Goal: Information Seeking & Learning: Learn about a topic

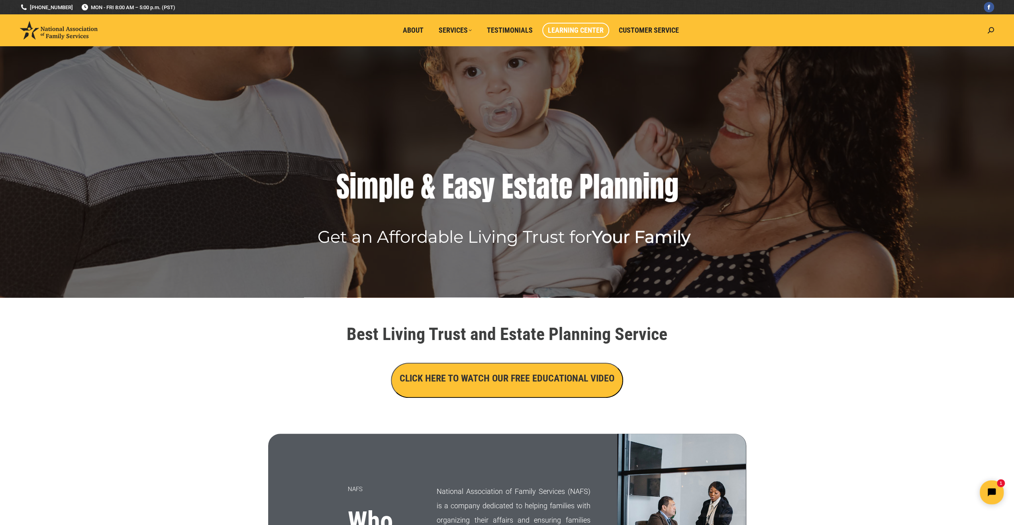
click at [564, 26] on span "Learning Center" at bounding box center [576, 30] width 56 height 9
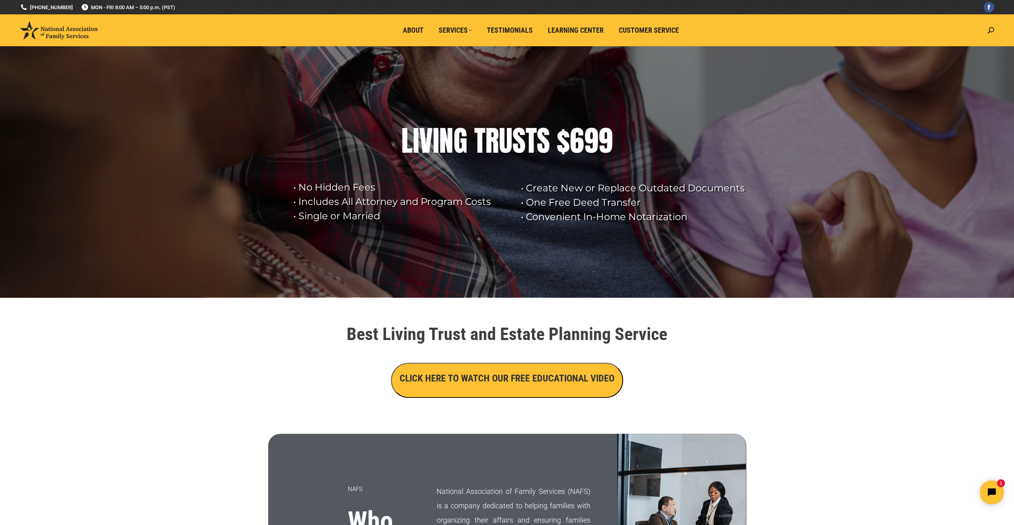
click at [485, 379] on h3 "CLICK HERE TO WATCH OUR FREE EDUCATIONAL VIDEO" at bounding box center [507, 378] width 215 height 14
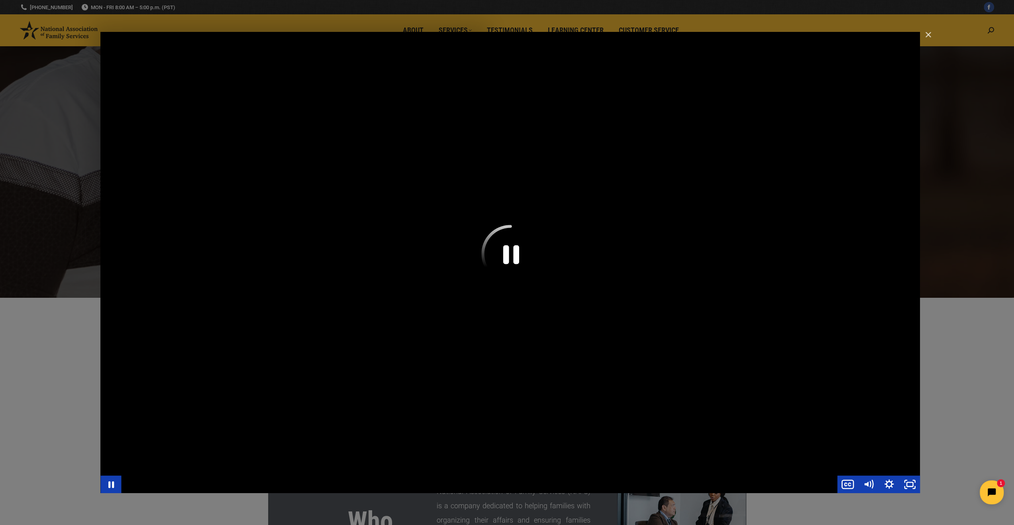
click at [513, 251] on icon "Pause" at bounding box center [510, 254] width 58 height 58
click at [513, 251] on div "Main Video - Full Webinar (Emma) Landon V1.4" at bounding box center [509, 262] width 819 height 461
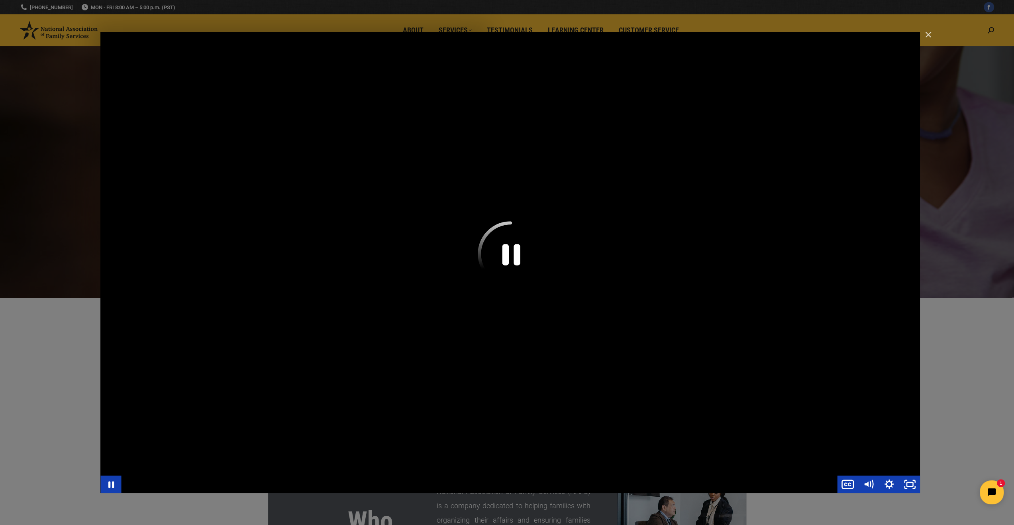
click at [526, 268] on icon "Pause" at bounding box center [510, 253] width 65 height 65
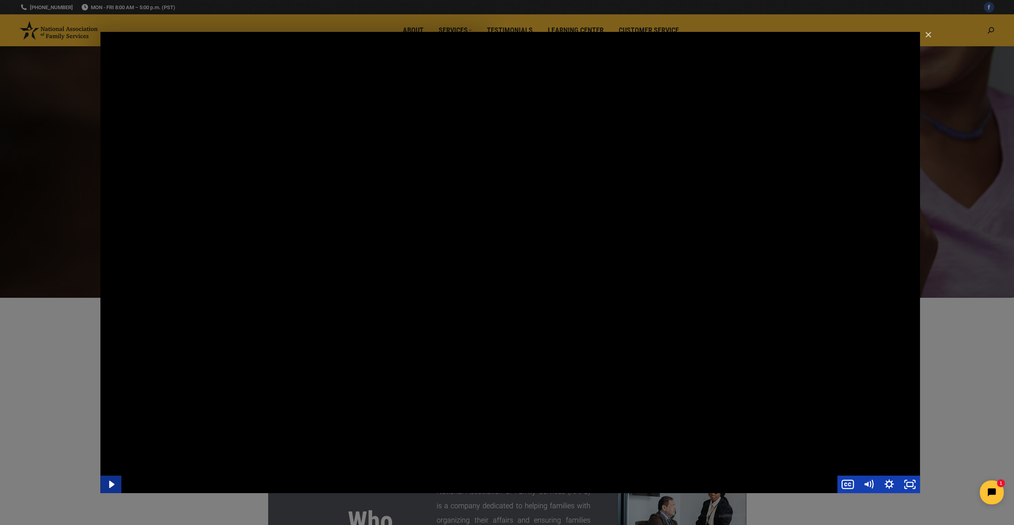
click at [116, 484] on icon "Play Video" at bounding box center [111, 484] width 21 height 18
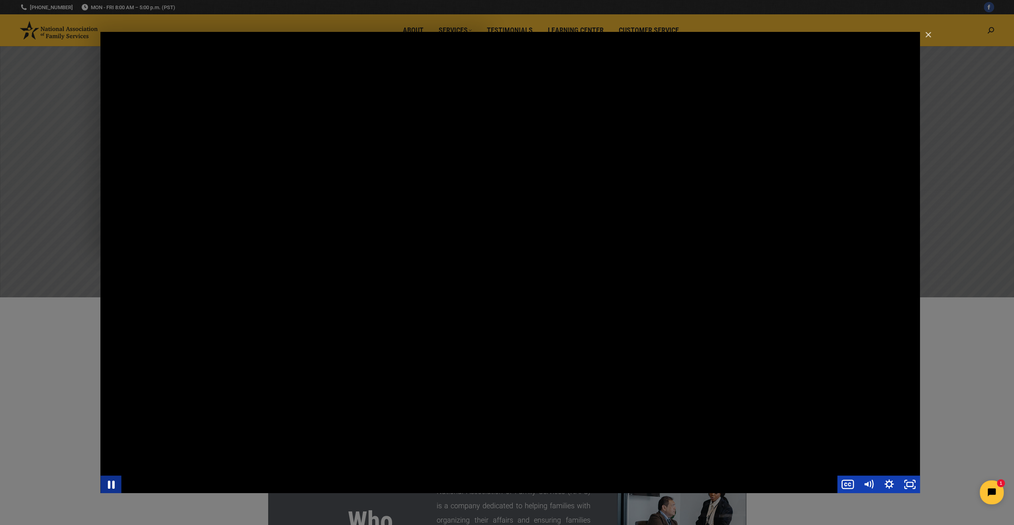
click at [116, 484] on icon "Pause" at bounding box center [110, 484] width 25 height 21
click at [116, 484] on icon "Play Video" at bounding box center [111, 484] width 21 height 18
click at [116, 484] on icon "Pause" at bounding box center [110, 484] width 21 height 18
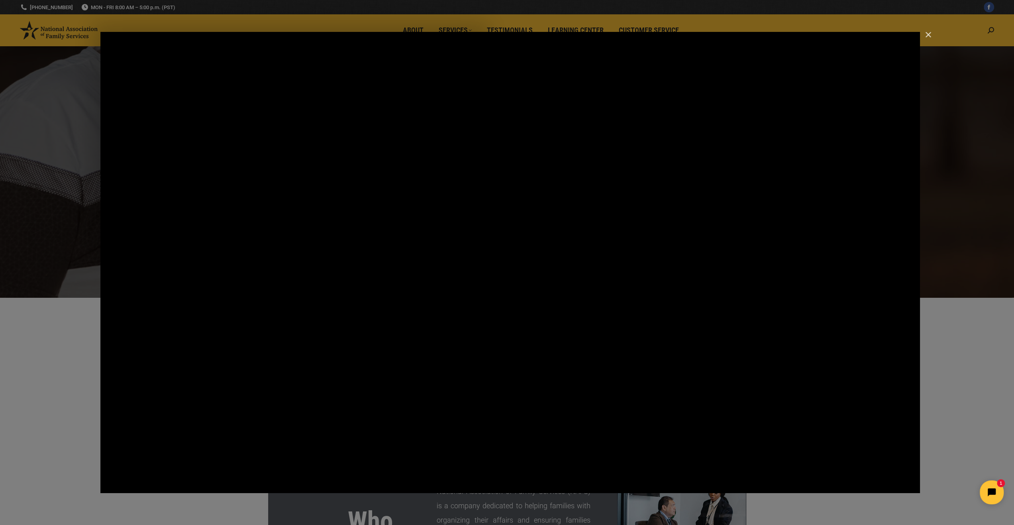
click at [883, 481] on html "1" at bounding box center [941, 491] width 137 height 37
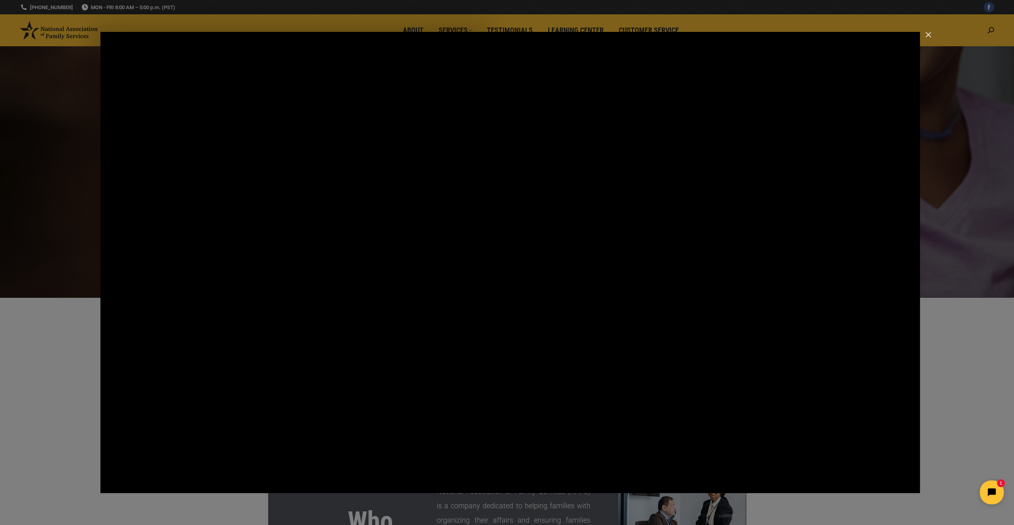
click at [889, 484] on html "1" at bounding box center [941, 491] width 137 height 37
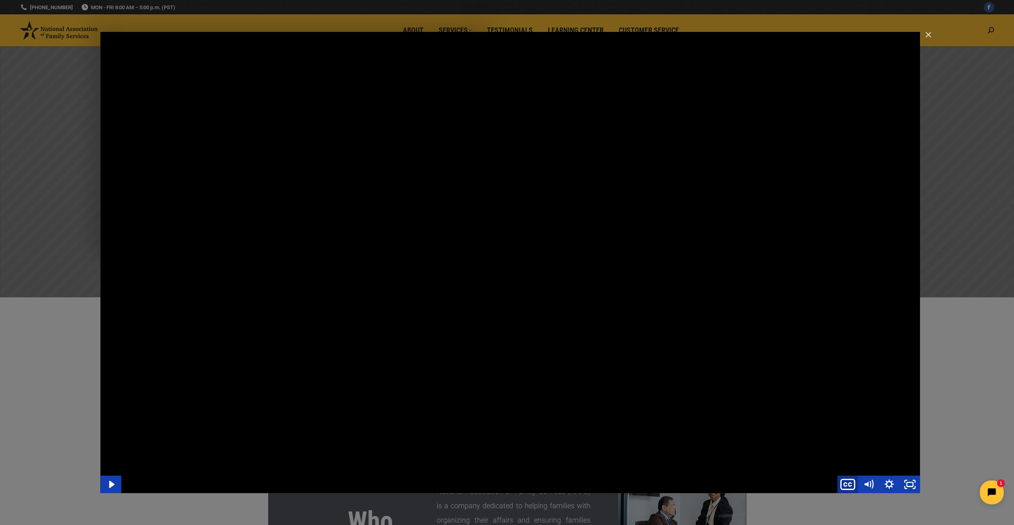
click at [848, 484] on icon "Show captions menu" at bounding box center [849, 484] width 3 height 4
click at [890, 482] on html "1" at bounding box center [941, 491] width 137 height 37
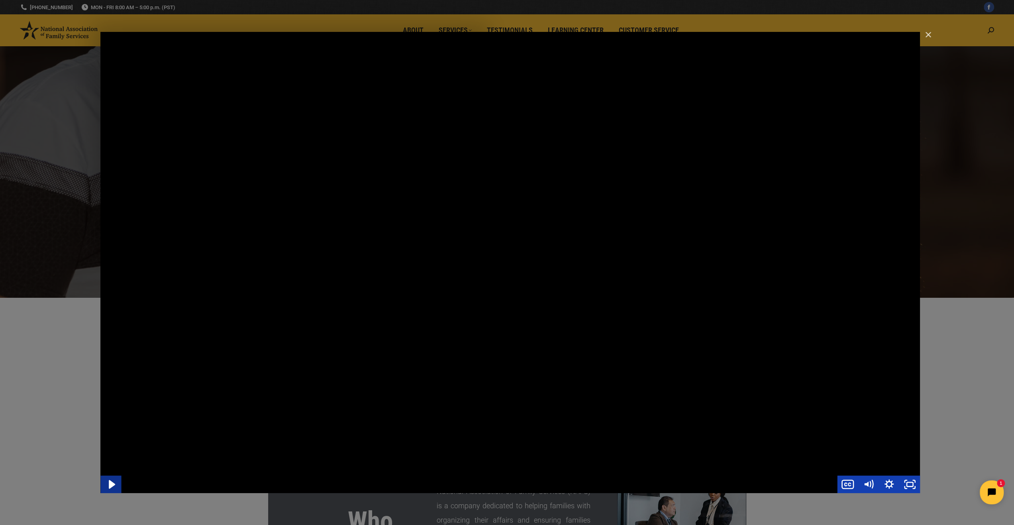
click at [108, 487] on icon "Play Video" at bounding box center [111, 484] width 25 height 21
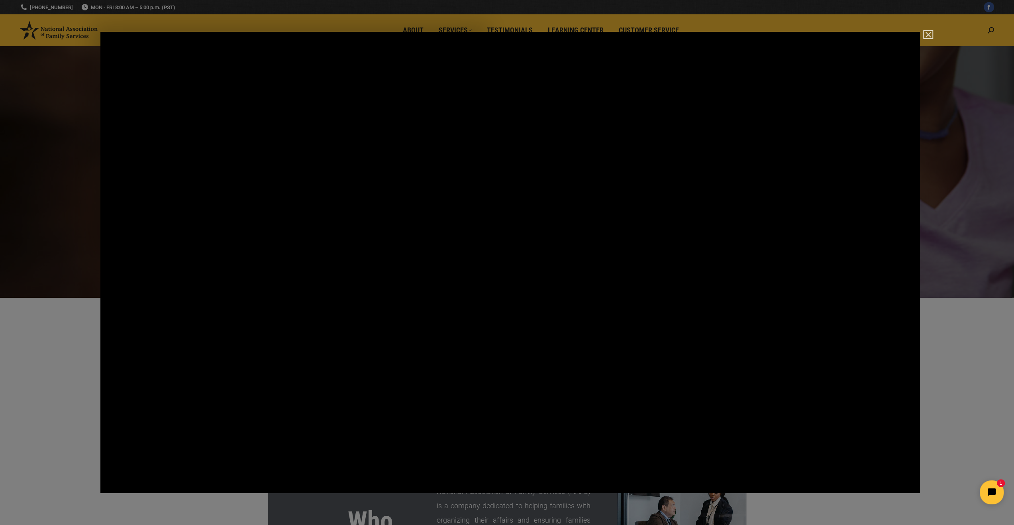
click at [926, 36] on img "Close" at bounding box center [925, 38] width 14 height 14
